Goal: Find specific page/section: Find specific page/section

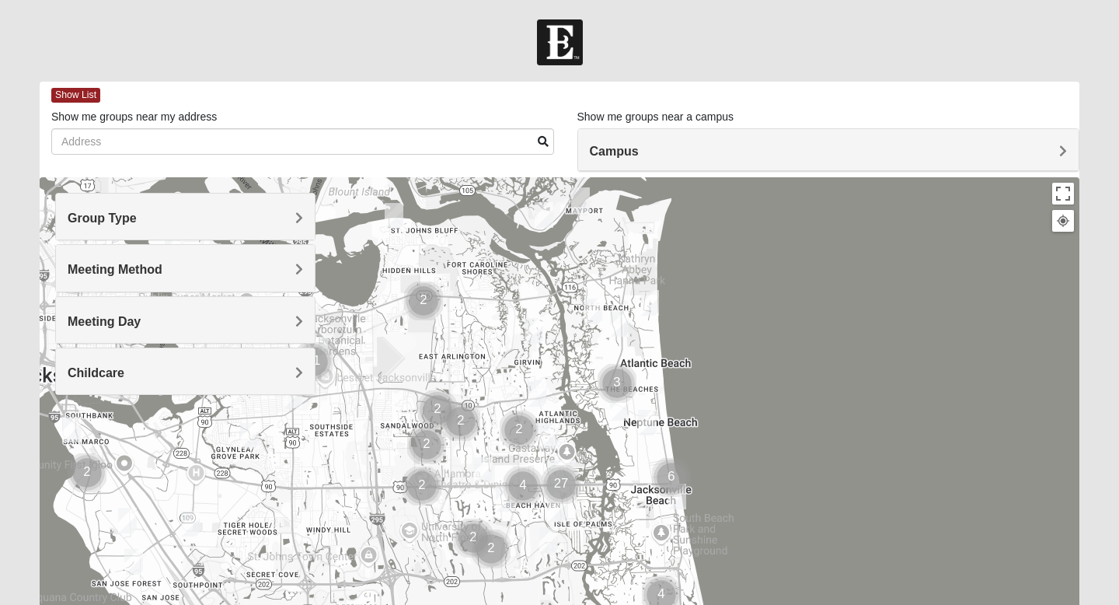
click at [255, 216] on h4 "Group Type" at bounding box center [185, 218] width 235 height 15
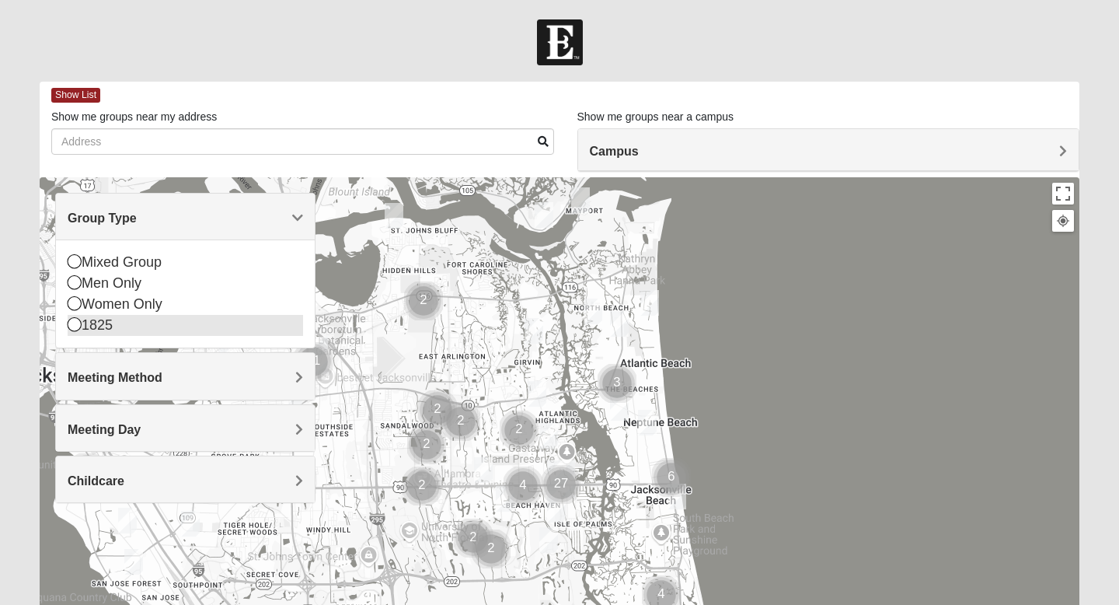
click at [161, 322] on div "1825" at bounding box center [185, 325] width 235 height 21
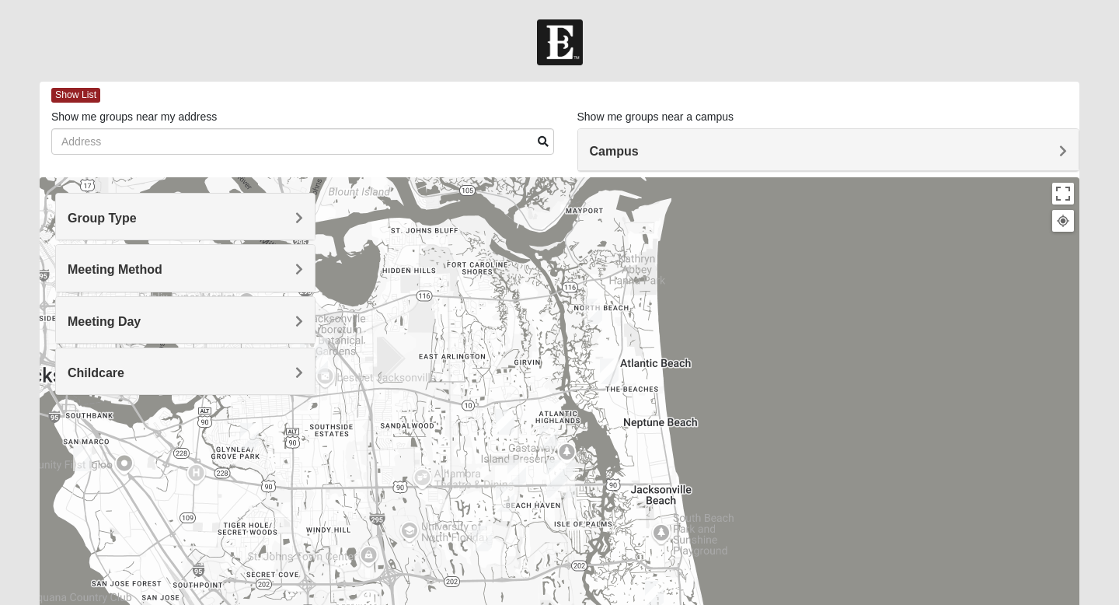
click at [180, 283] on div "Meeting Method" at bounding box center [185, 268] width 259 height 46
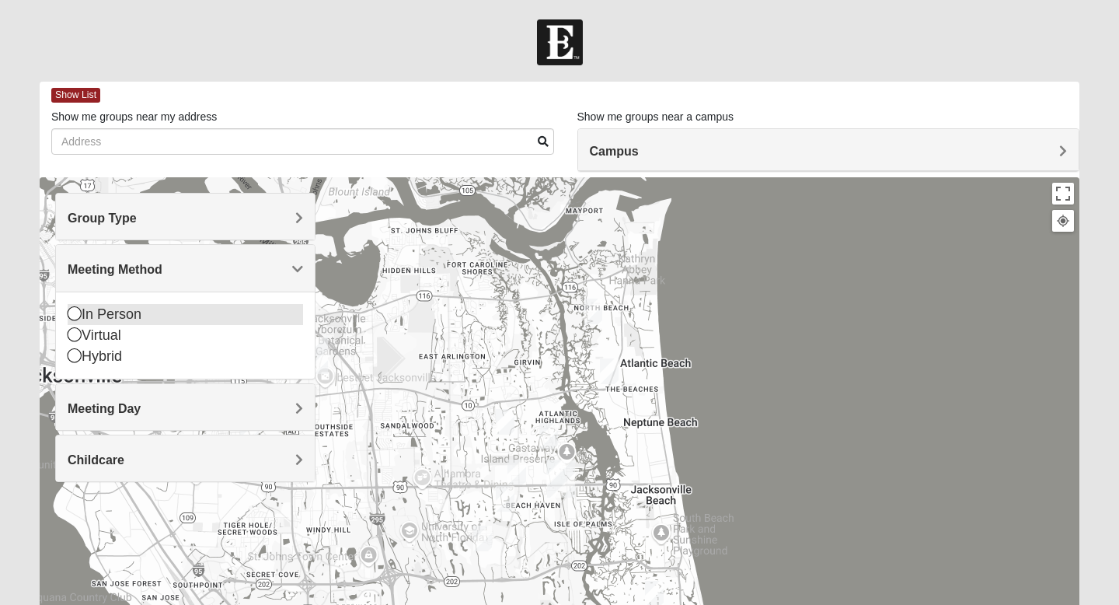
click at [134, 314] on div "In Person" at bounding box center [185, 314] width 235 height 21
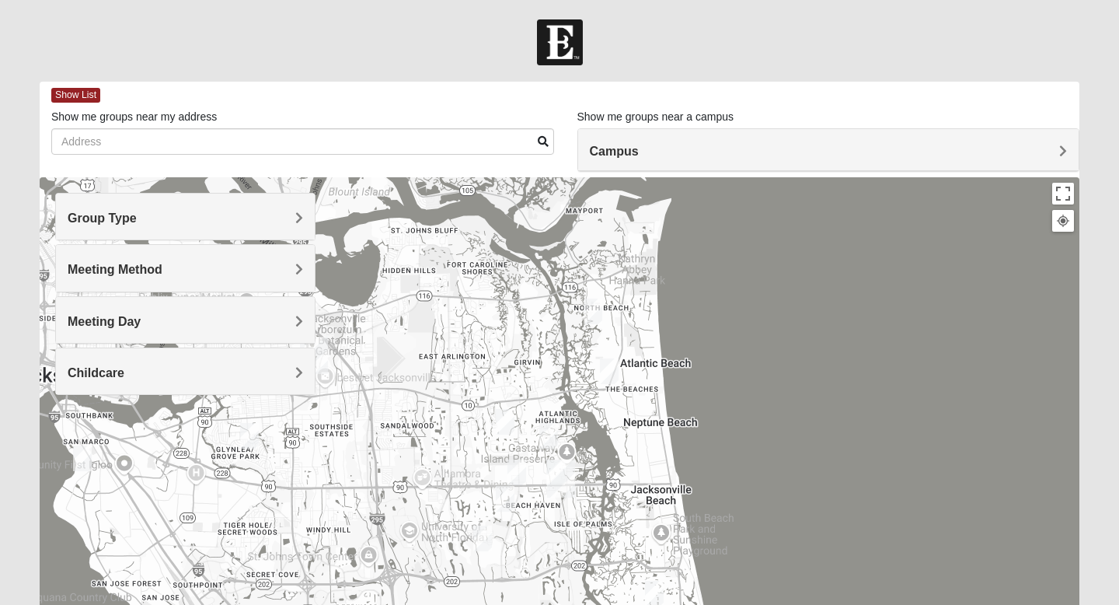
click at [155, 337] on div "Meeting Day" at bounding box center [185, 320] width 259 height 46
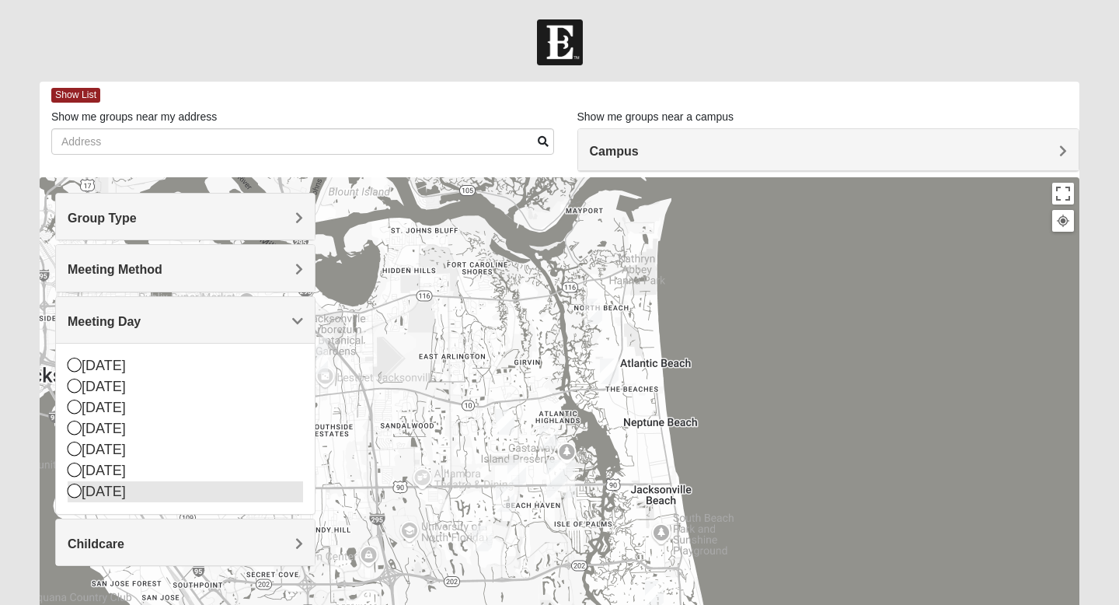
click at [120, 484] on div "[DATE]" at bounding box center [185, 491] width 235 height 21
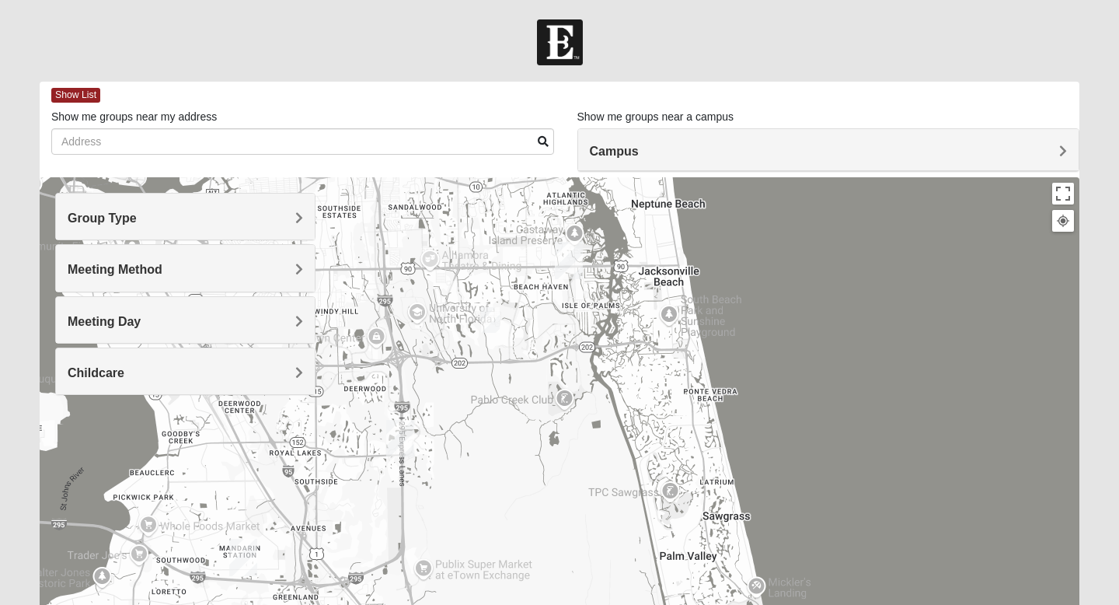
drag, startPoint x: 445, startPoint y: 382, endPoint x: 452, endPoint y: 157, distance: 225.5
click at [452, 157] on div "Show List Loading Groups Keywords Filter Additional Filters Campus [GEOGRAPHIC_…" at bounding box center [560, 440] width 1040 height 717
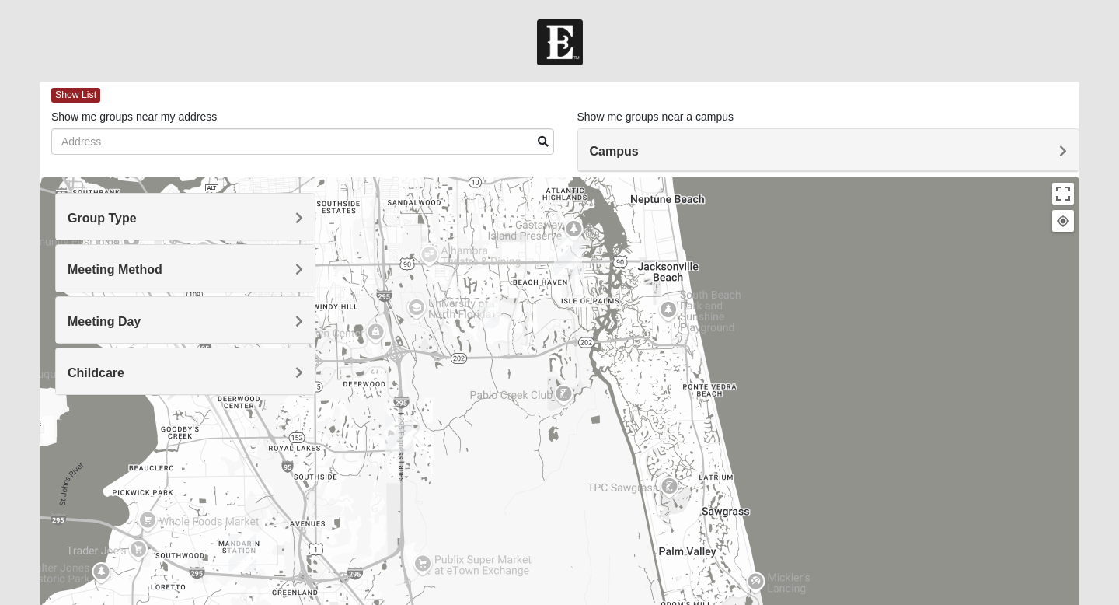
click at [490, 319] on img "1825 Womens Brunetti 32224" at bounding box center [489, 315] width 19 height 26
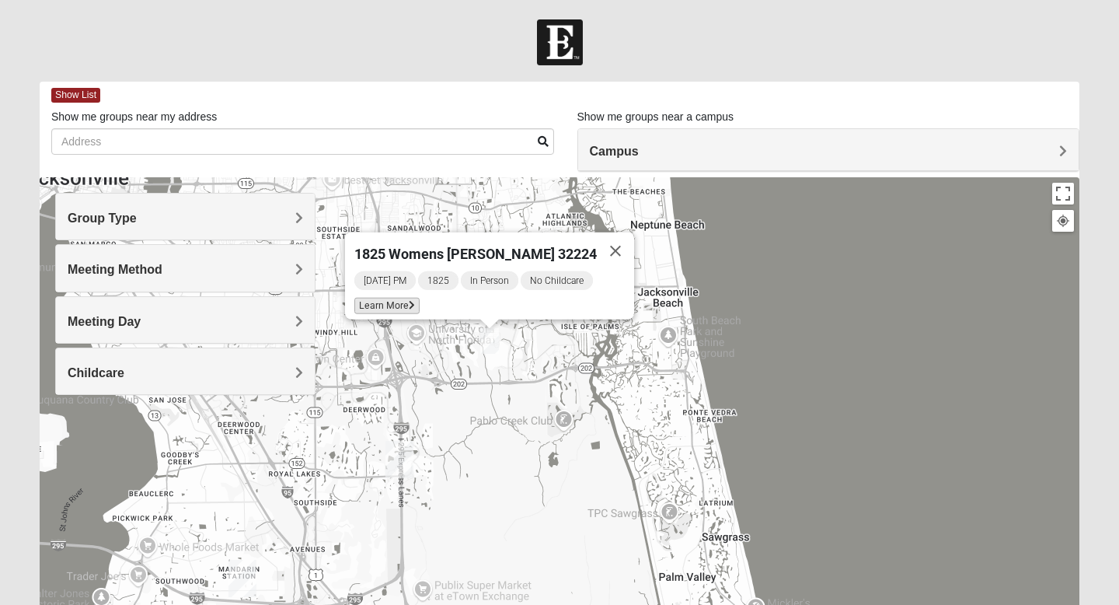
click at [410, 298] on span "Learn More" at bounding box center [386, 306] width 65 height 16
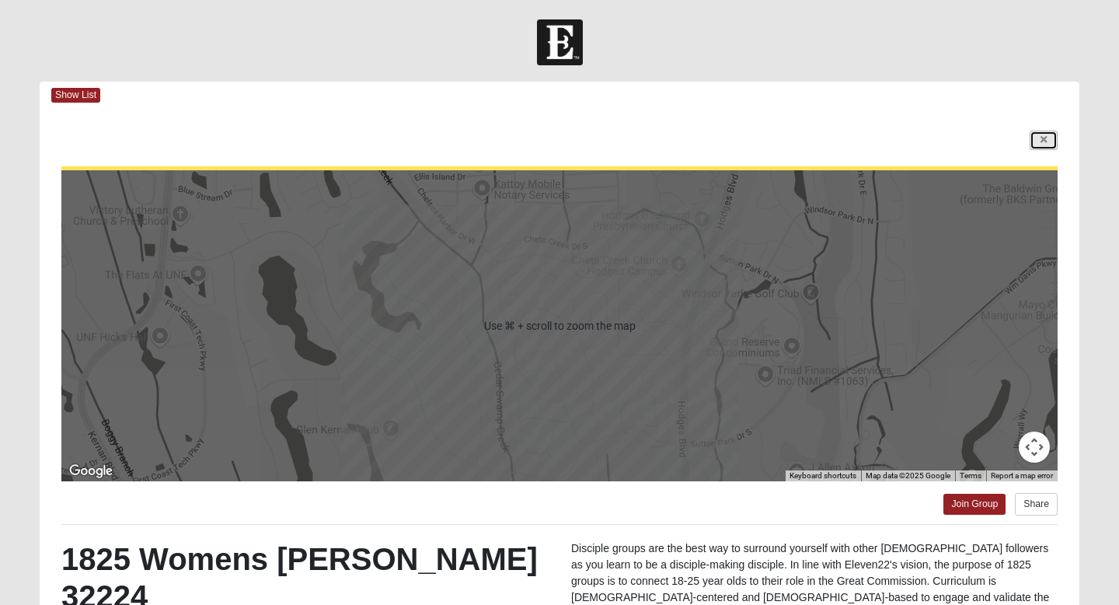
click at [1041, 142] on icon at bounding box center [1044, 139] width 6 height 9
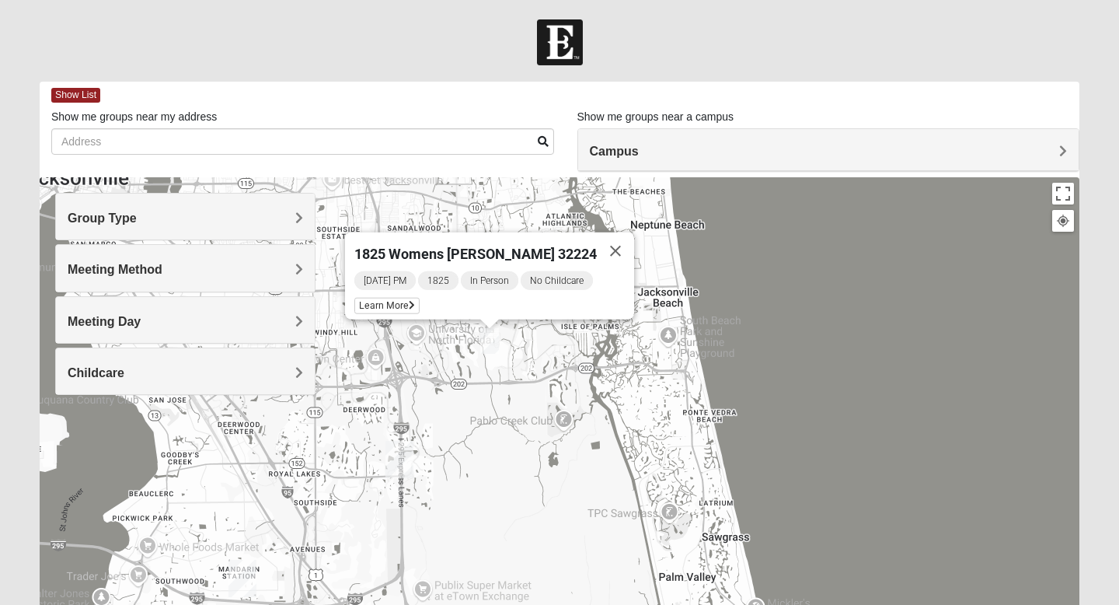
click at [130, 360] on div "Childcare" at bounding box center [185, 371] width 259 height 46
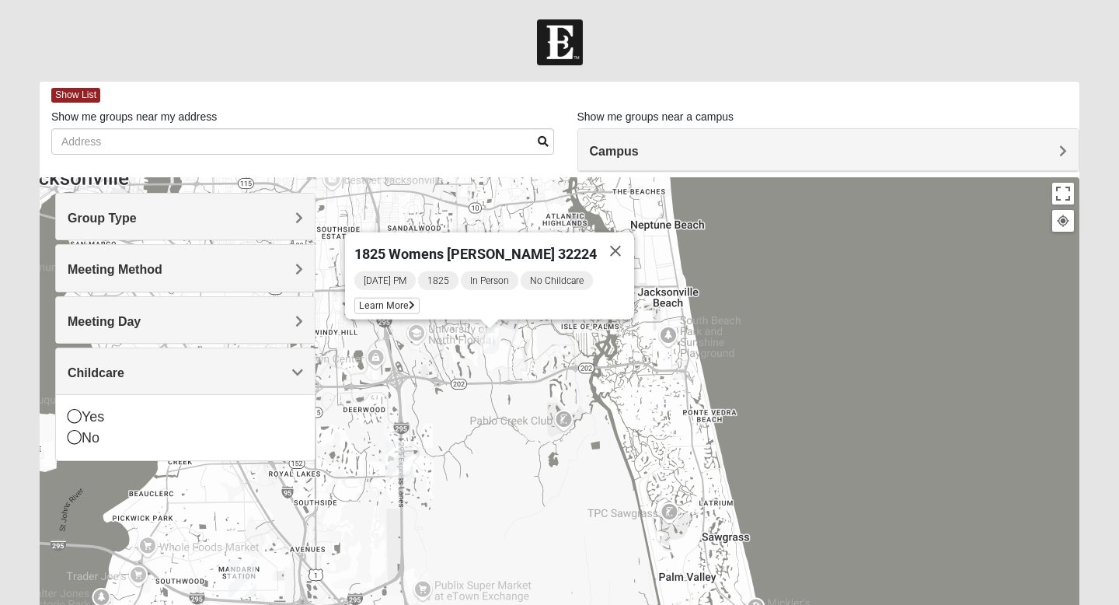
click at [166, 249] on div "Meeting Method" at bounding box center [185, 268] width 259 height 46
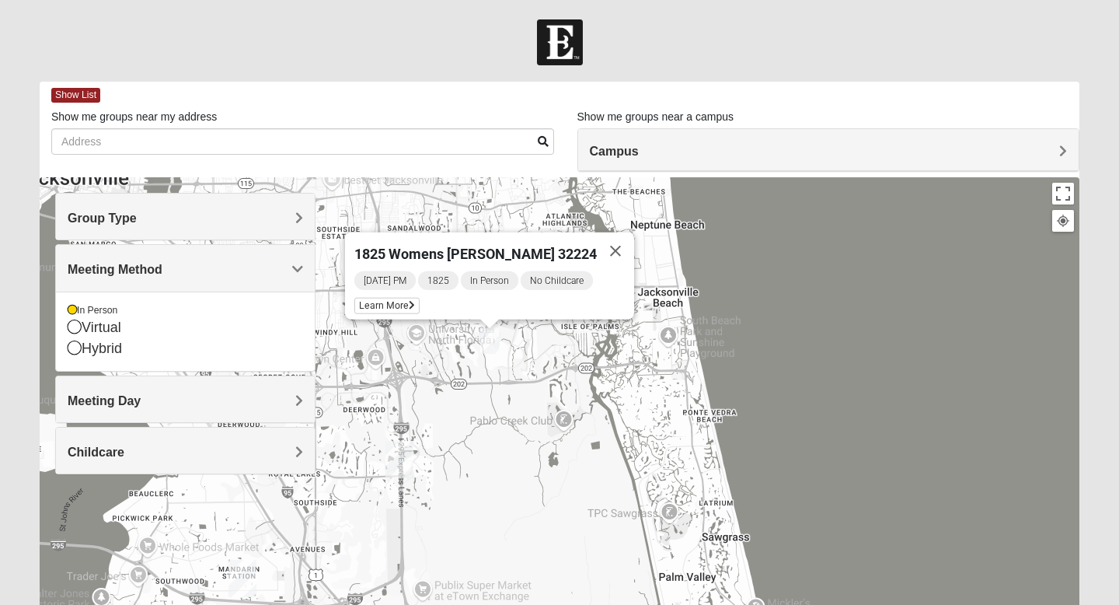
click at [157, 205] on div "Group Type" at bounding box center [185, 217] width 259 height 46
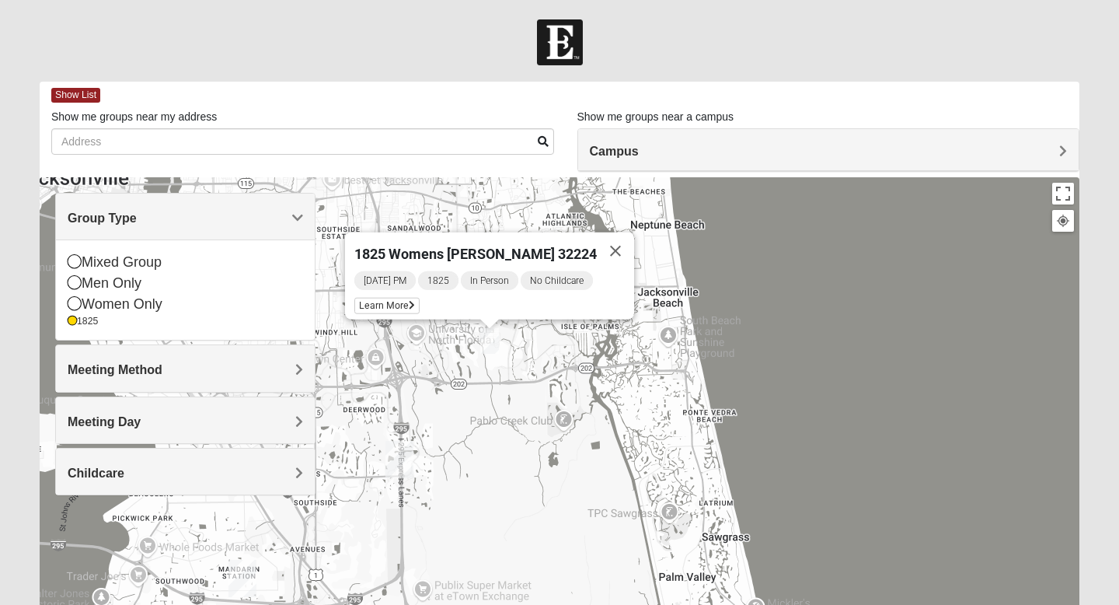
click at [132, 421] on span "Meeting Day" at bounding box center [104, 421] width 73 height 13
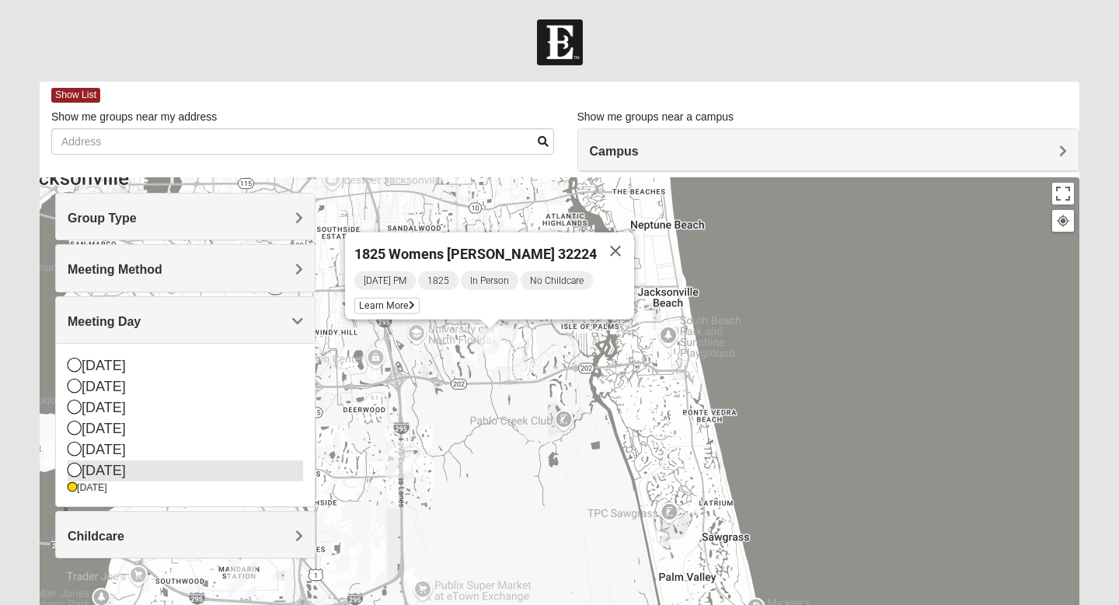
click at [75, 465] on icon at bounding box center [75, 469] width 14 height 14
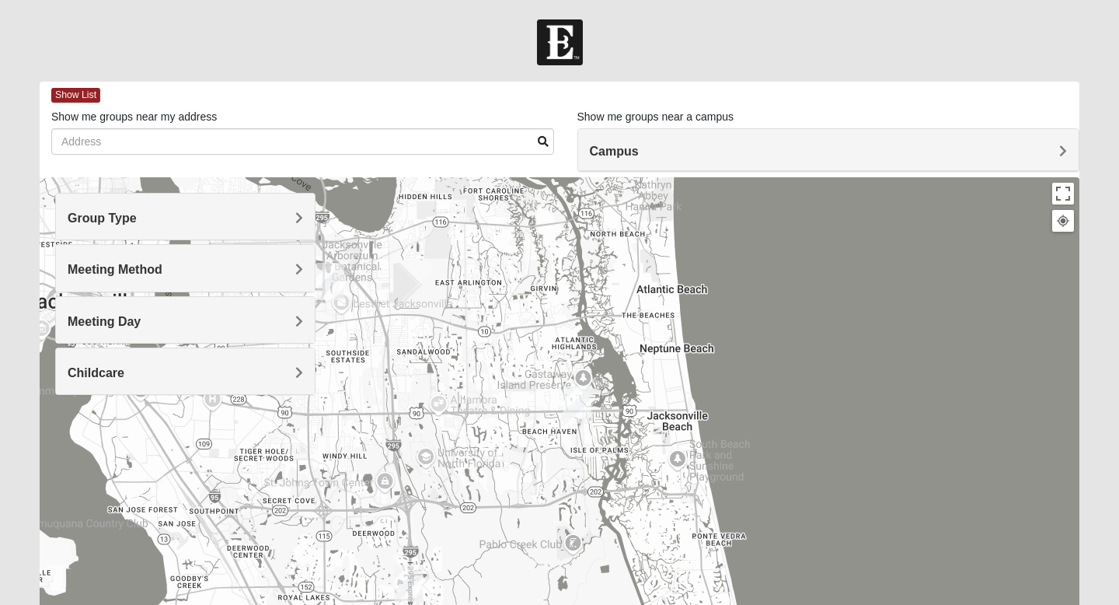
drag, startPoint x: 462, startPoint y: 339, endPoint x: 465, endPoint y: 454, distance: 115.0
click at [465, 455] on div at bounding box center [560, 488] width 1040 height 622
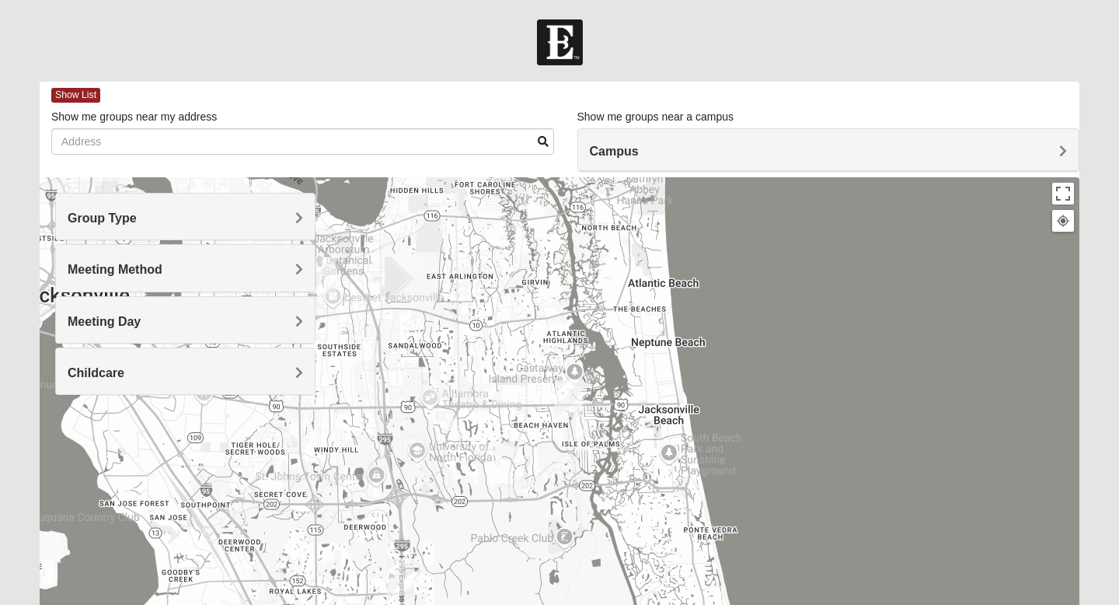
click at [233, 314] on h4 "Meeting Day" at bounding box center [185, 321] width 235 height 15
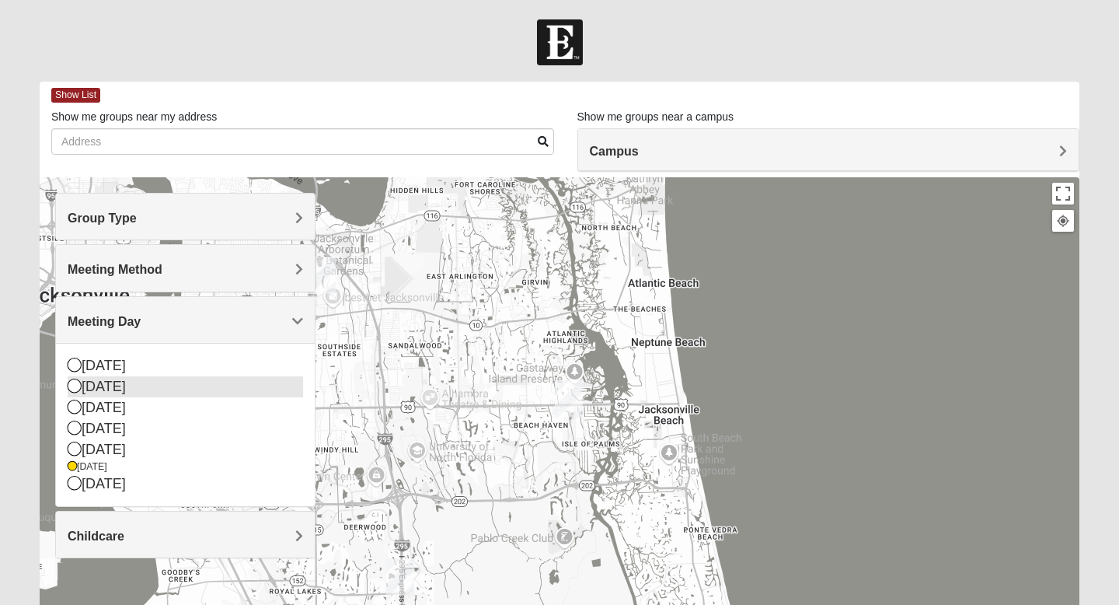
click at [115, 379] on div "[DATE]" at bounding box center [185, 386] width 235 height 21
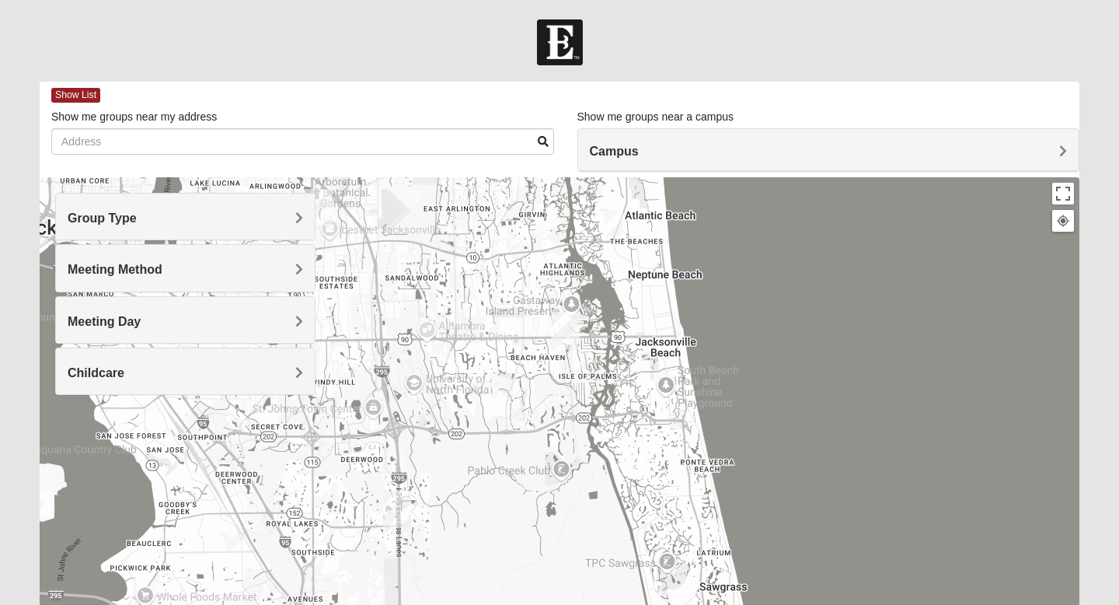
drag, startPoint x: 442, startPoint y: 361, endPoint x: 436, endPoint y: 288, distance: 73.3
click at [436, 288] on div at bounding box center [560, 488] width 1040 height 622
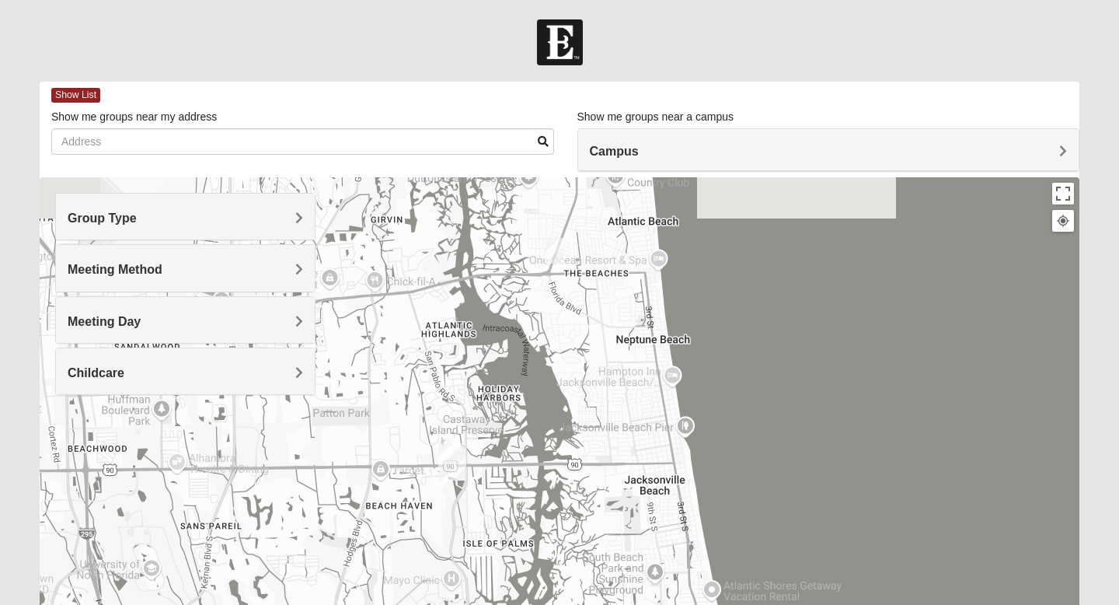
drag, startPoint x: 570, startPoint y: 303, endPoint x: 428, endPoint y: 424, distance: 186.9
click at [428, 424] on div at bounding box center [560, 488] width 1040 height 622
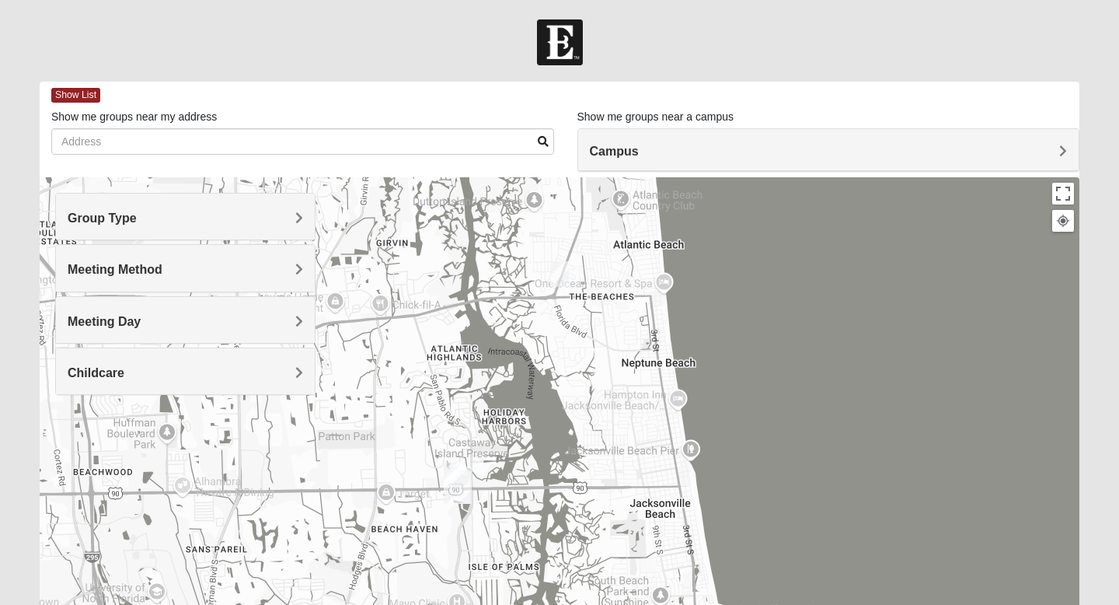
click at [563, 268] on img "1825 Mixed Arola 32233" at bounding box center [559, 274] width 19 height 26
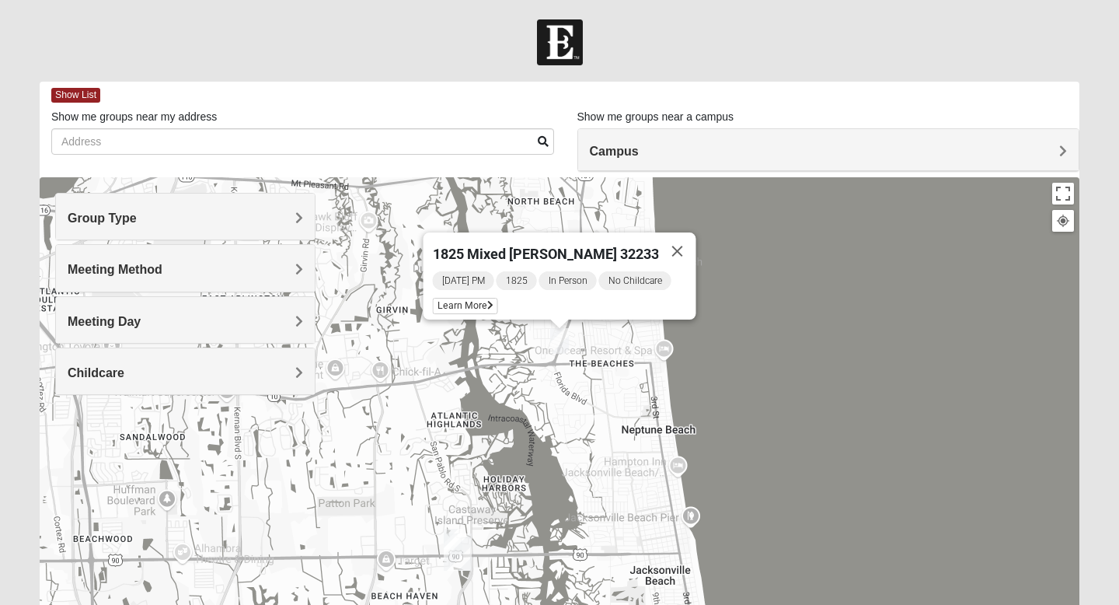
click at [450, 533] on img "San Pablo" at bounding box center [458, 551] width 28 height 37
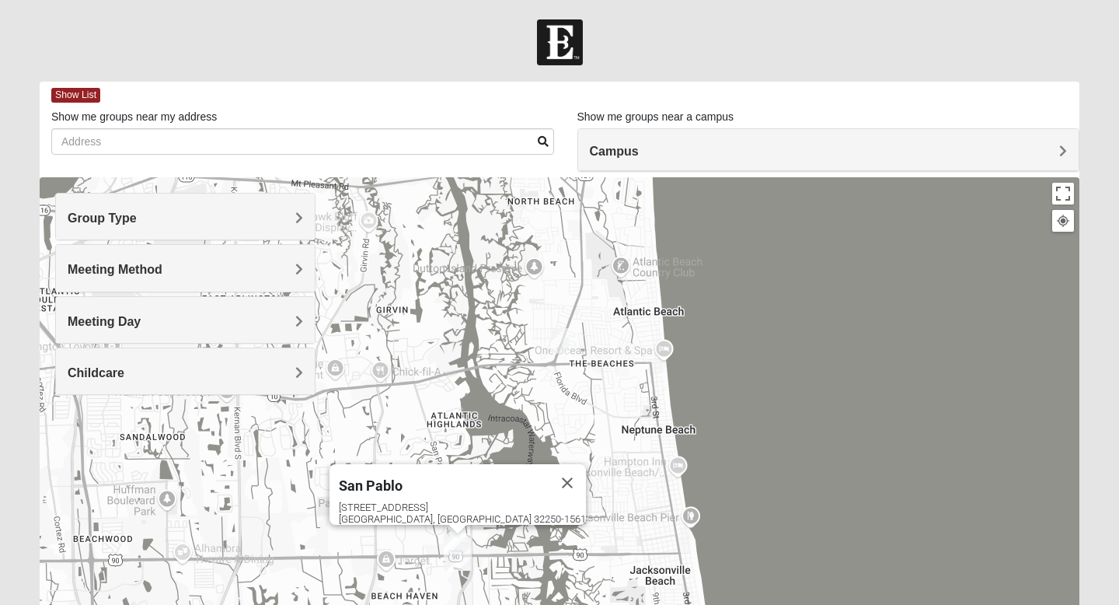
click at [446, 532] on img "1825 Mens Chandler/Johnson 32250" at bounding box center [453, 541] width 19 height 26
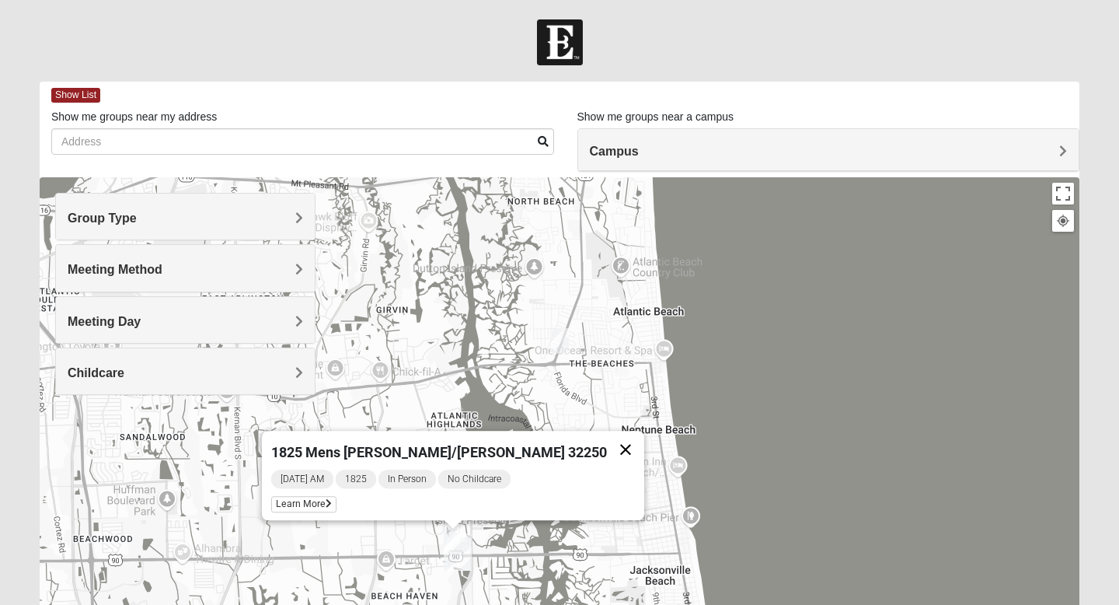
click at [607, 440] on button "Close" at bounding box center [625, 449] width 37 height 37
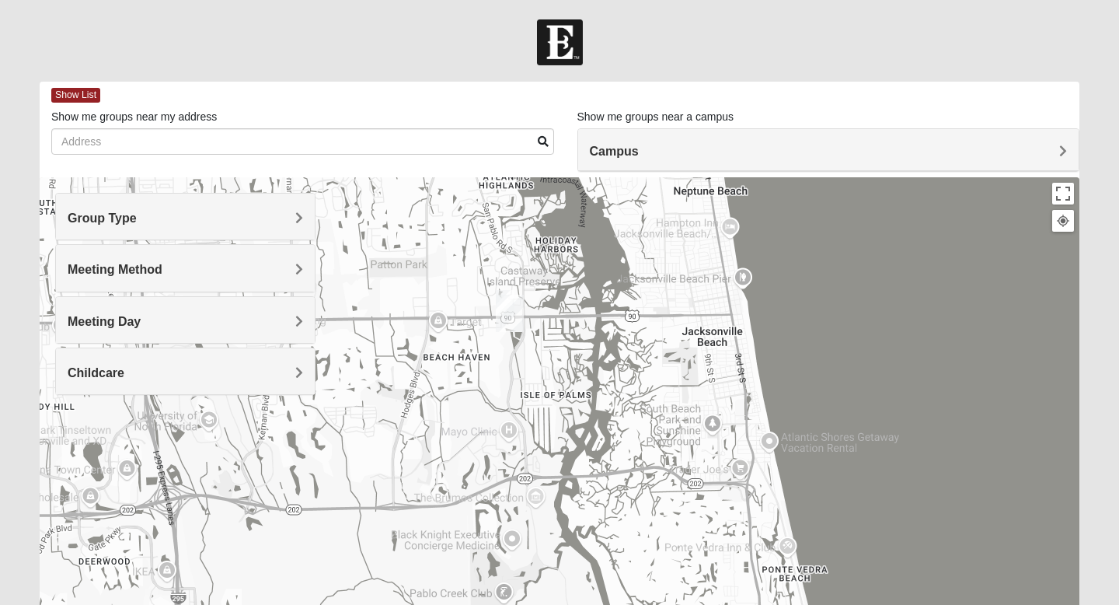
drag, startPoint x: 563, startPoint y: 441, endPoint x: 610, endPoint y: 187, distance: 257.7
click at [610, 187] on div at bounding box center [560, 488] width 1040 height 622
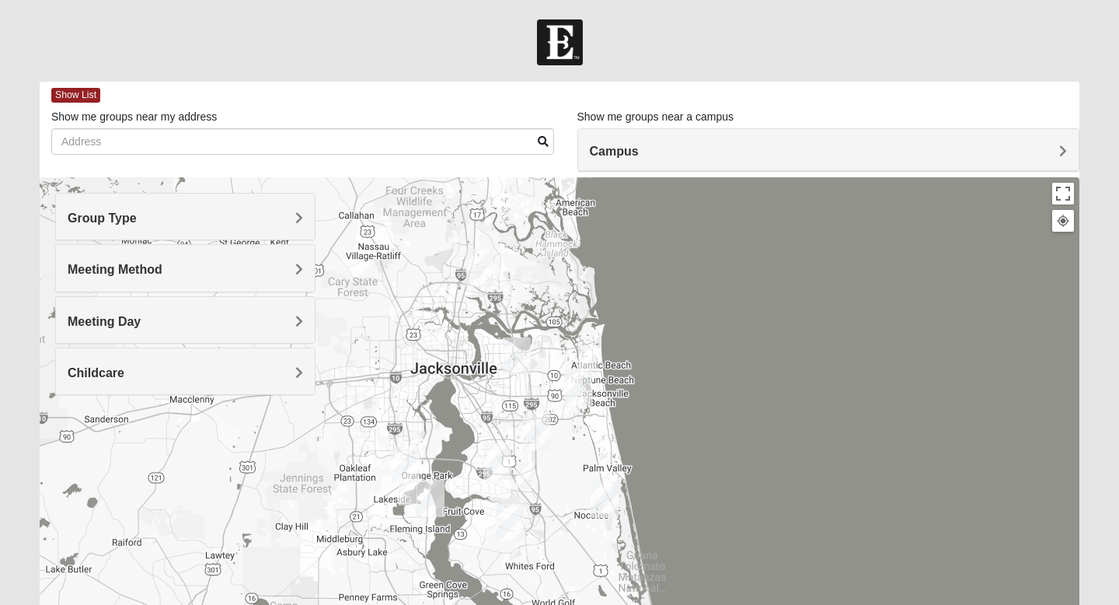
drag, startPoint x: 549, startPoint y: 333, endPoint x: 540, endPoint y: 454, distance: 120.8
click at [540, 455] on div at bounding box center [560, 488] width 1040 height 622
click at [262, 209] on div "Group Type" at bounding box center [185, 217] width 259 height 46
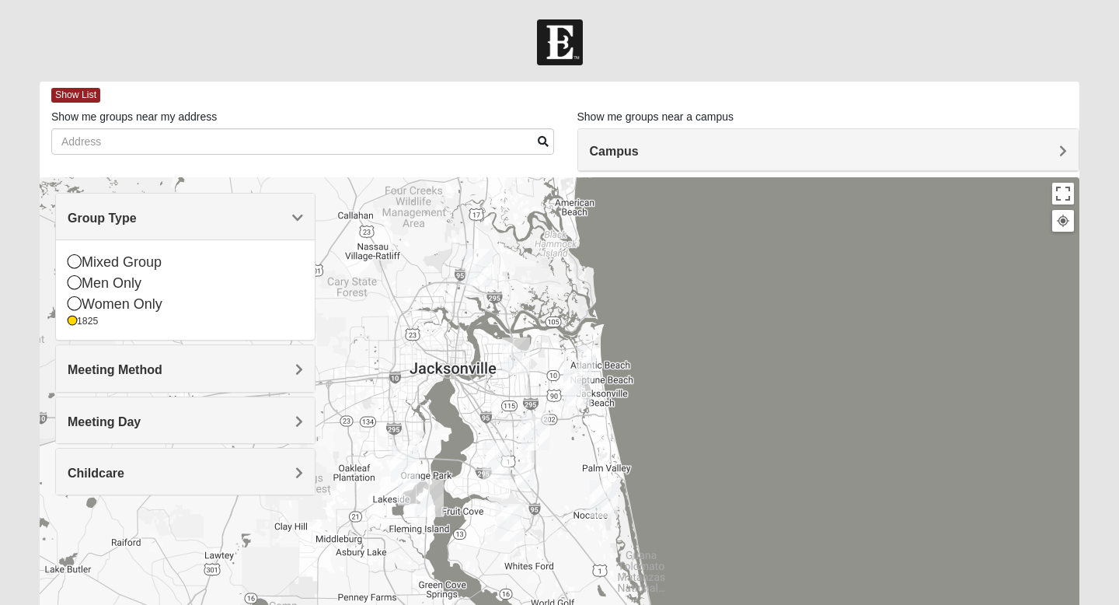
click at [238, 222] on h4 "Group Type" at bounding box center [185, 218] width 235 height 15
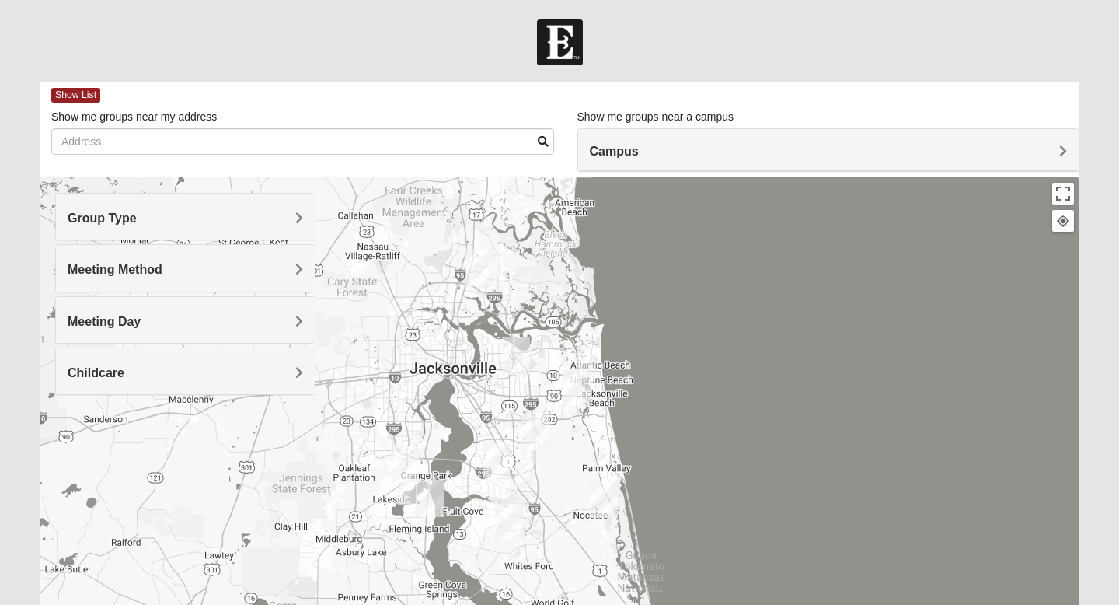
click at [220, 275] on h4 "Meeting Method" at bounding box center [185, 269] width 235 height 15
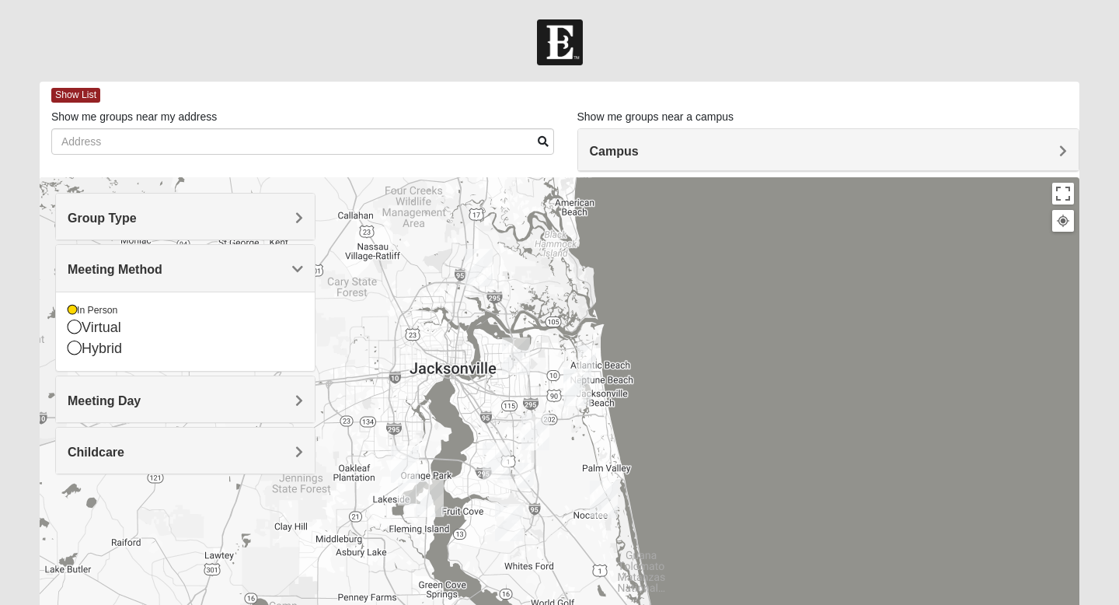
click at [228, 218] on h4 "Group Type" at bounding box center [185, 218] width 235 height 15
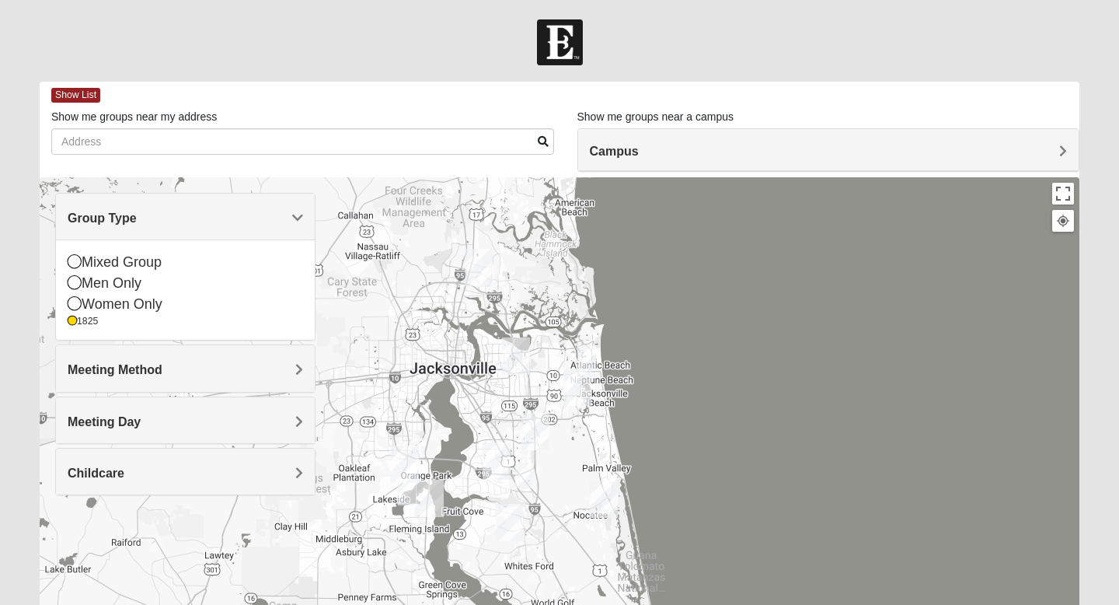
click at [621, 22] on div at bounding box center [559, 42] width 1119 height 46
